Goal: Information Seeking & Learning: Check status

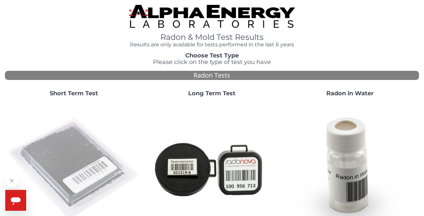
click at [89, 154] on img at bounding box center [74, 168] width 133 height 133
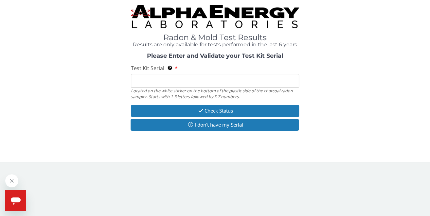
click at [149, 79] on input "Test Kit Serial Located on the white sticker on the bottom of the plastic side …" at bounding box center [215, 81] width 168 height 14
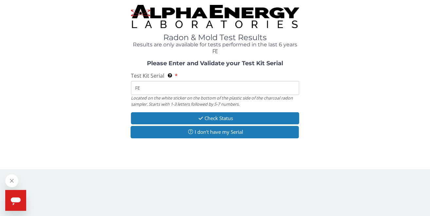
type input "FE428436"
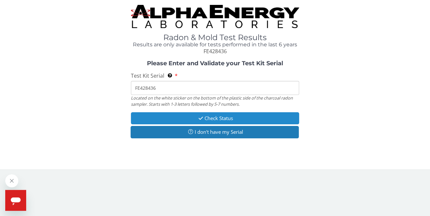
click at [223, 116] on button "Check Status" at bounding box center [215, 118] width 168 height 12
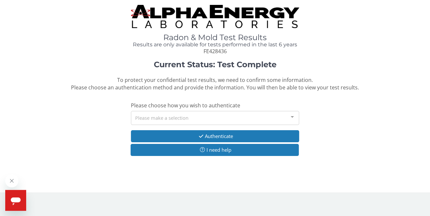
click at [292, 116] on div at bounding box center [291, 117] width 13 height 12
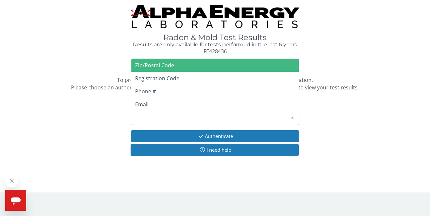
click at [171, 63] on span "Zip/Postal Code" at bounding box center [154, 65] width 39 height 7
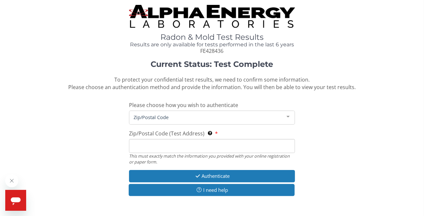
click at [147, 145] on input "Zip/Postal Code (Test Address) This must exactly match the information you prov…" at bounding box center [212, 146] width 166 height 14
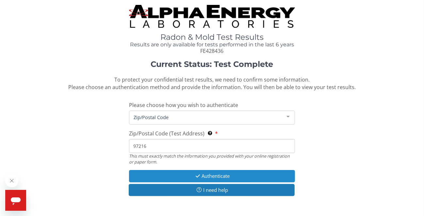
click at [215, 173] on button "Authenticate" at bounding box center [212, 176] width 166 height 12
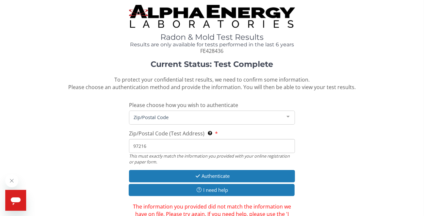
scroll to position [60, 0]
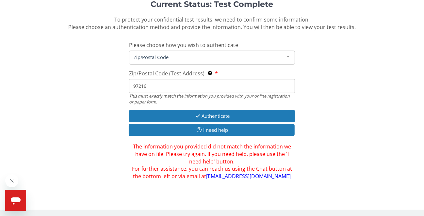
click at [150, 85] on input "97216" at bounding box center [212, 86] width 166 height 14
type input "9"
click at [287, 55] on div at bounding box center [288, 57] width 13 height 12
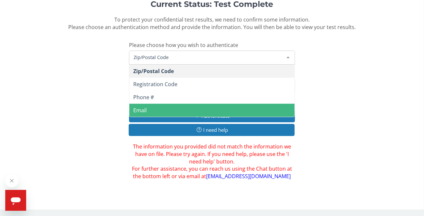
click at [147, 107] on span "Email" at bounding box center [211, 110] width 165 height 13
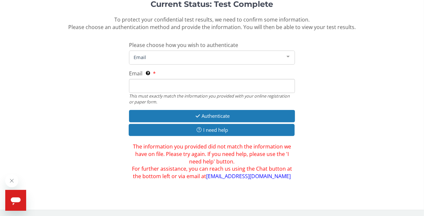
drag, startPoint x: 161, startPoint y: 53, endPoint x: 153, endPoint y: 84, distance: 31.7
click at [161, 54] on span "Email" at bounding box center [206, 57] width 149 height 7
click at [309, 93] on div "Current Status: Test Complete To protect your confidential test results, we nee…" at bounding box center [212, 90] width 414 height 180
click at [158, 86] on input "Email This must exactly match the information you provided with your online reg…" at bounding box center [212, 86] width 166 height 14
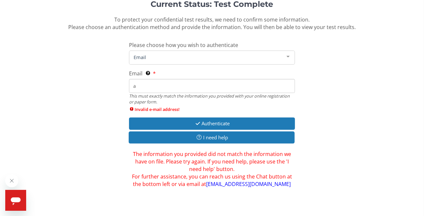
type input "[EMAIL_ADDRESS][DOMAIN_NAME]"
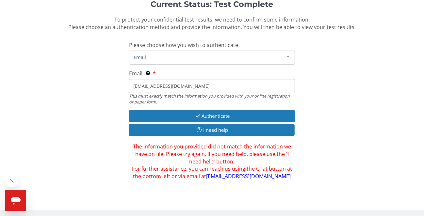
click at [179, 85] on input "[EMAIL_ADDRESS][DOMAIN_NAME]" at bounding box center [212, 86] width 166 height 14
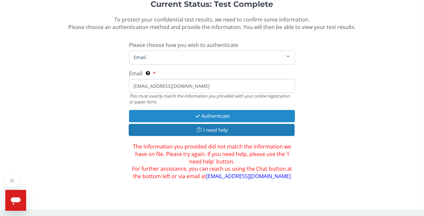
click at [211, 113] on button "Authenticate" at bounding box center [212, 116] width 166 height 12
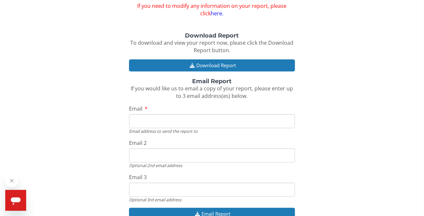
scroll to position [82, 0]
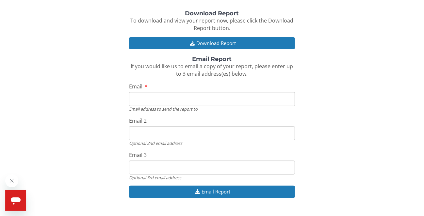
click at [145, 97] on input "Email" at bounding box center [212, 99] width 166 height 14
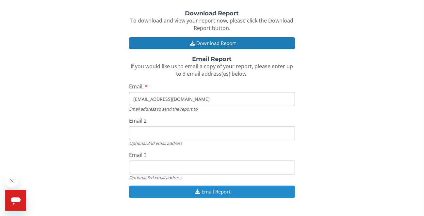
type input "[EMAIL_ADDRESS][DOMAIN_NAME]"
click at [228, 190] on button "Email Report" at bounding box center [212, 192] width 166 height 12
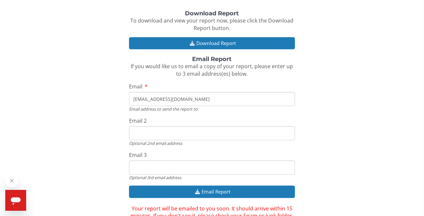
scroll to position [119, 0]
